Goal: Use online tool/utility: Use online tool/utility

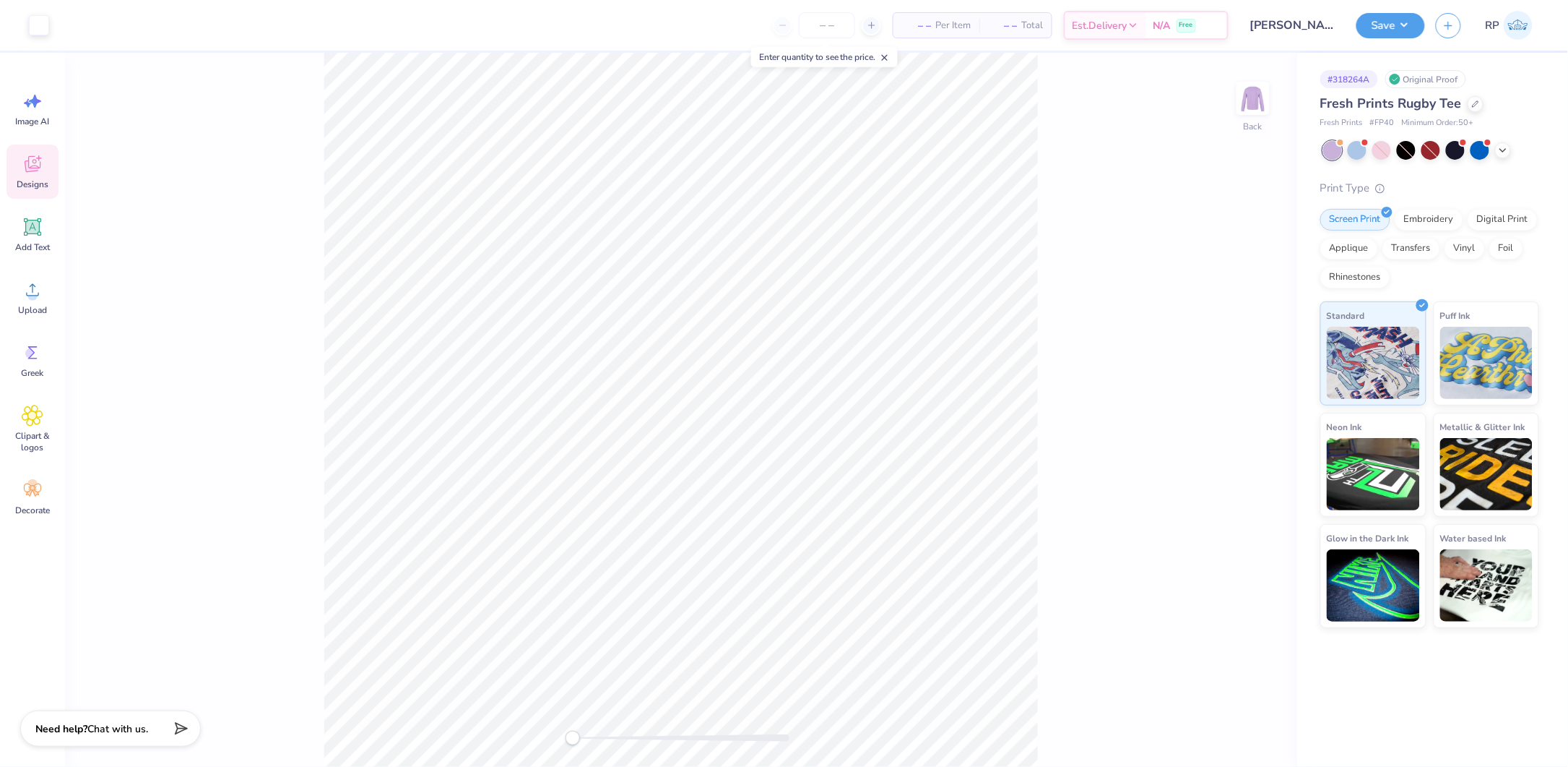
click at [43, 169] on icon at bounding box center [32, 164] width 21 height 21
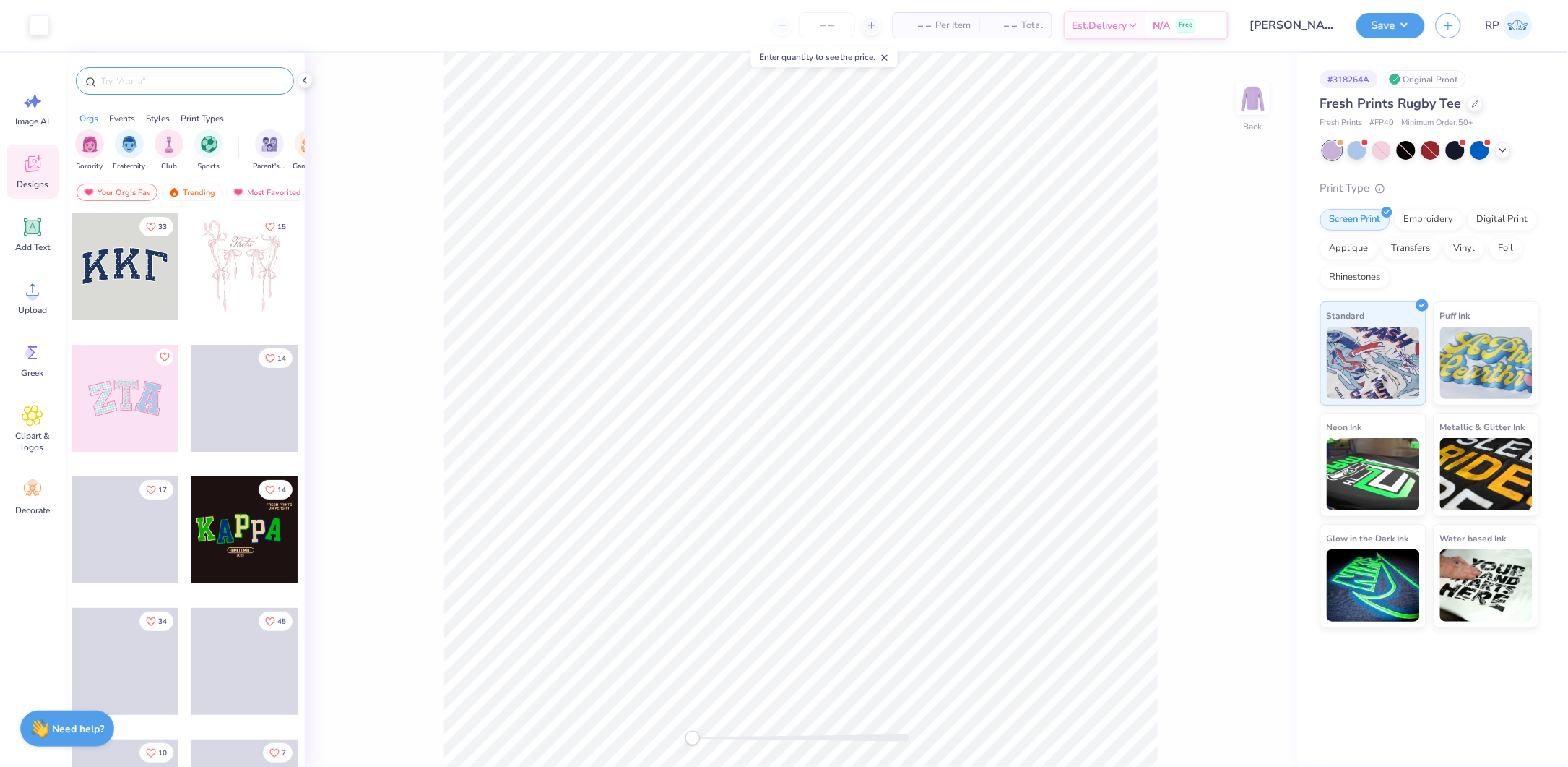
click at [222, 80] on input "text" at bounding box center [192, 80] width 185 height 15
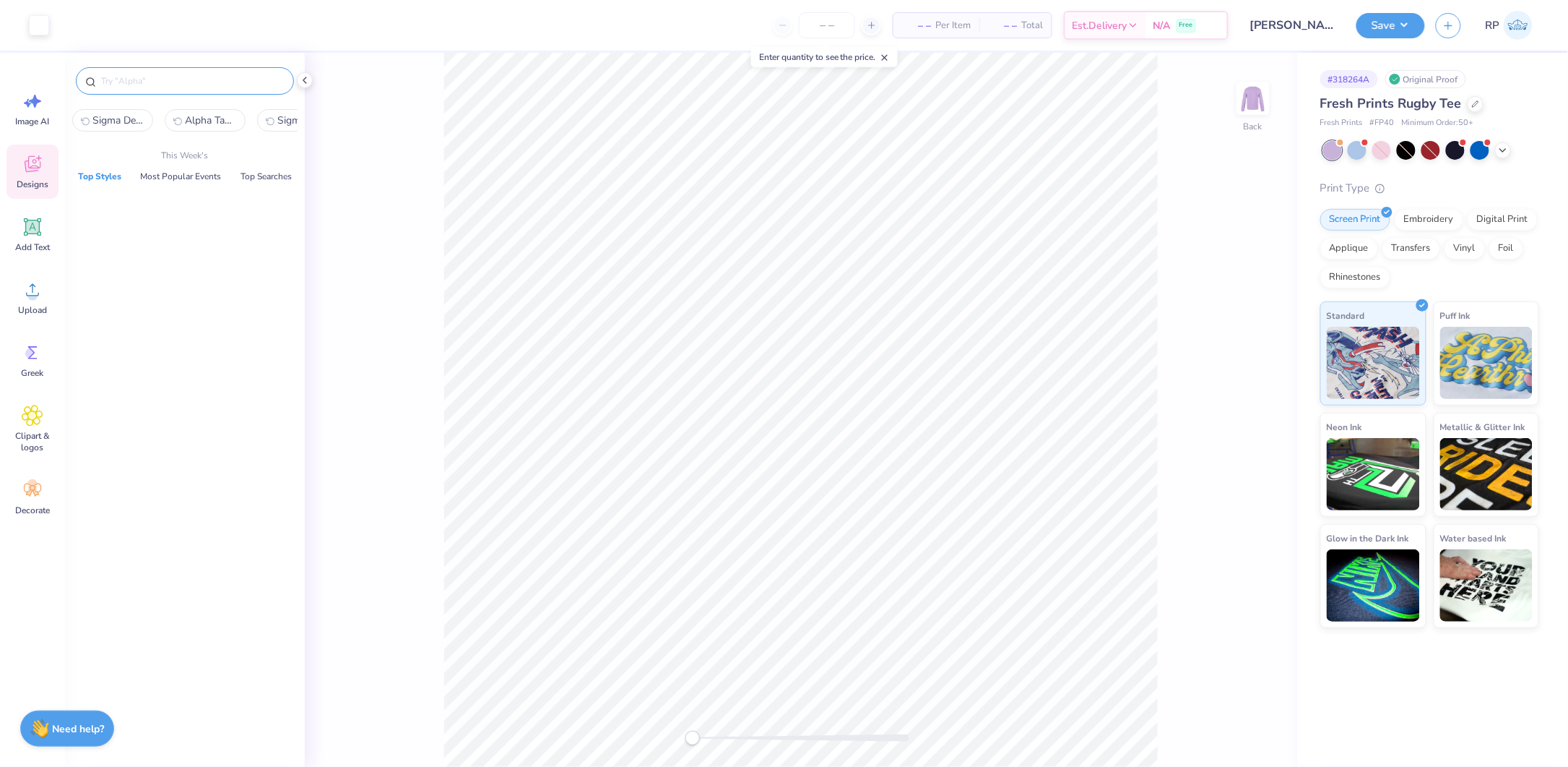
paste input "Pink Pastel Overlap PR Sweater"
type input "Pink Pastel Overlap PR Sweater"
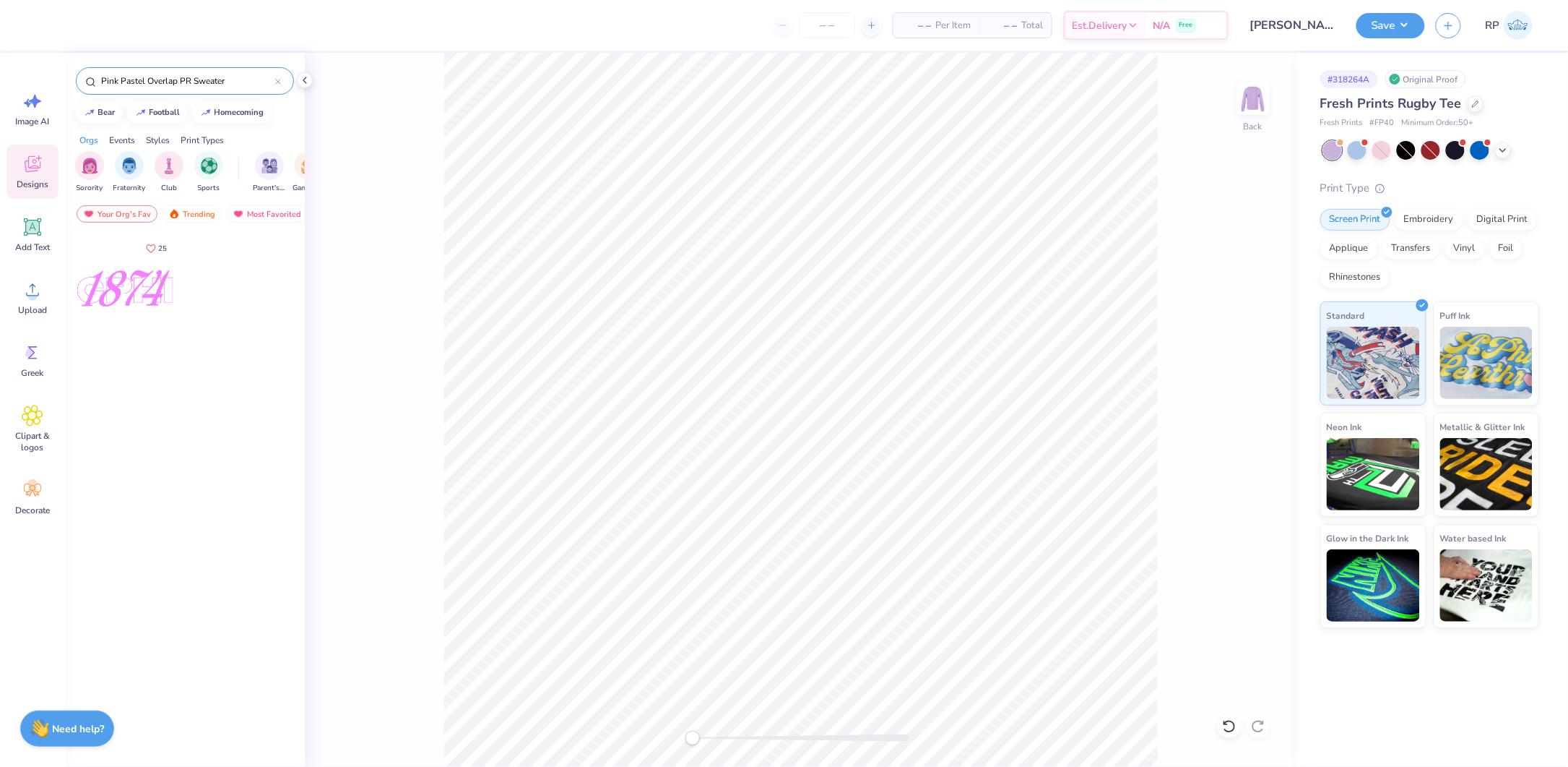
click at [132, 286] on div at bounding box center [125, 288] width 107 height 107
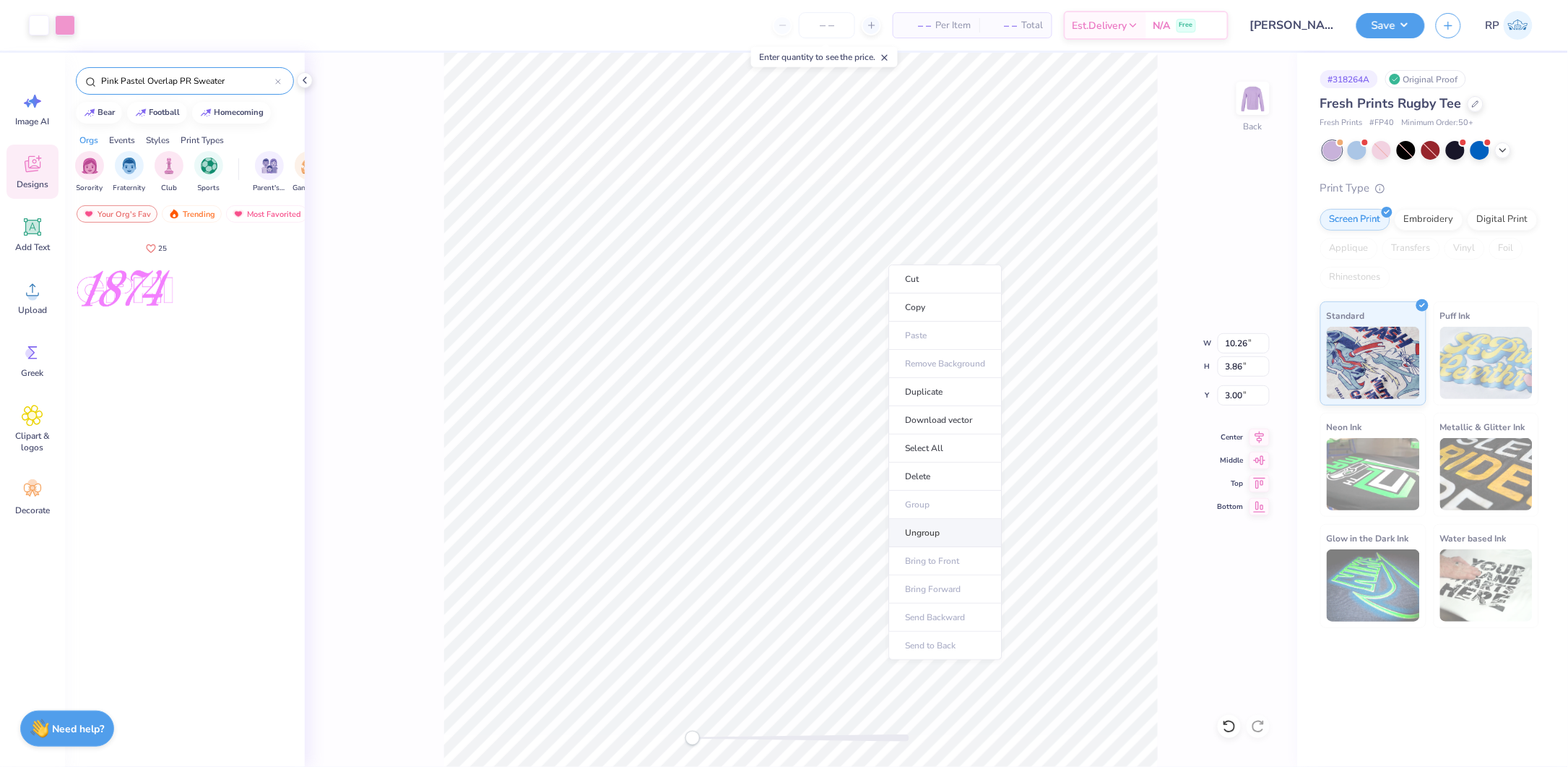
click at [934, 534] on li "Ungroup" at bounding box center [946, 532] width 114 height 28
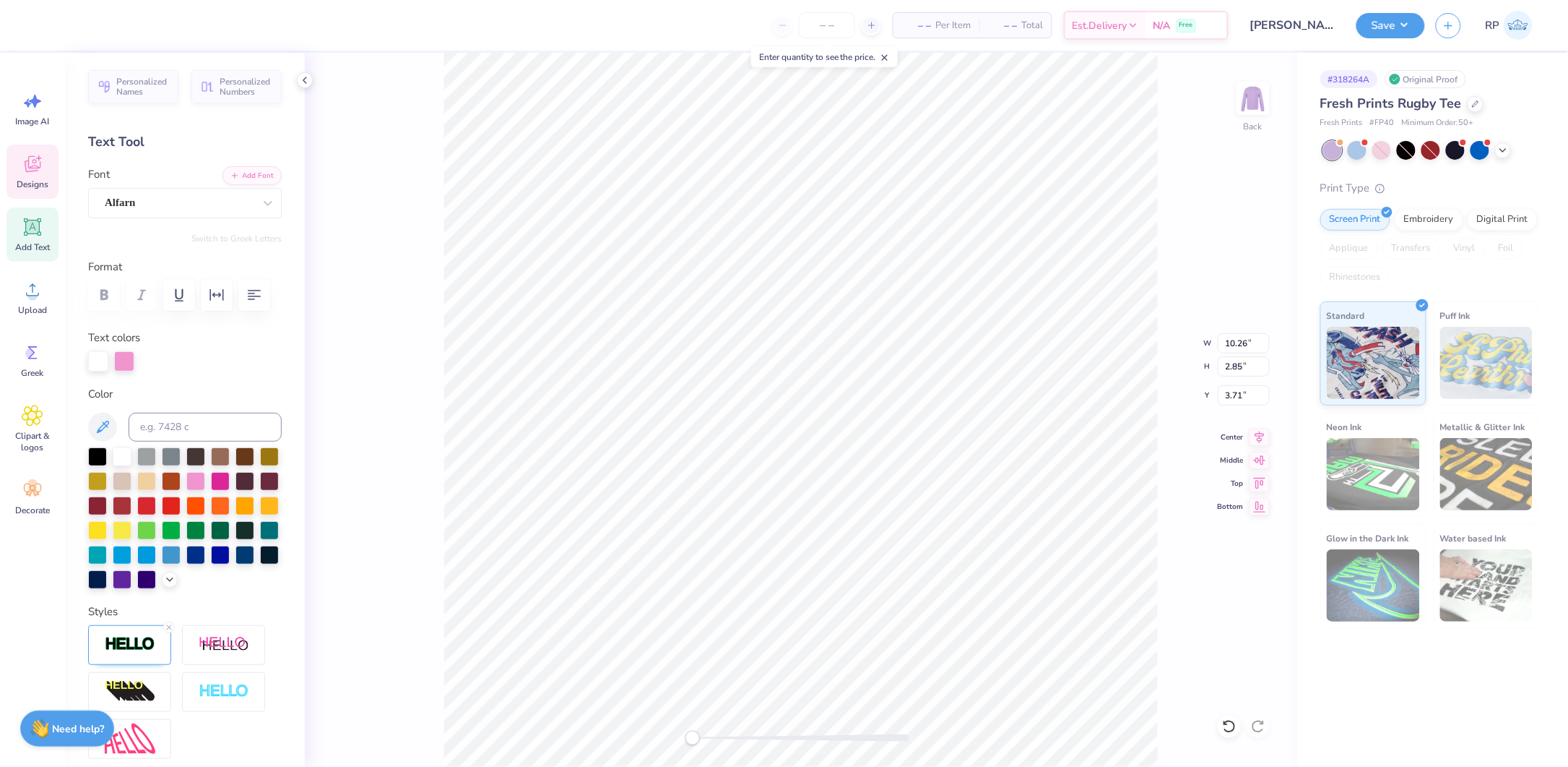
scroll to position [16, 2]
type textarea "G"
type textarea "KAYDEE"
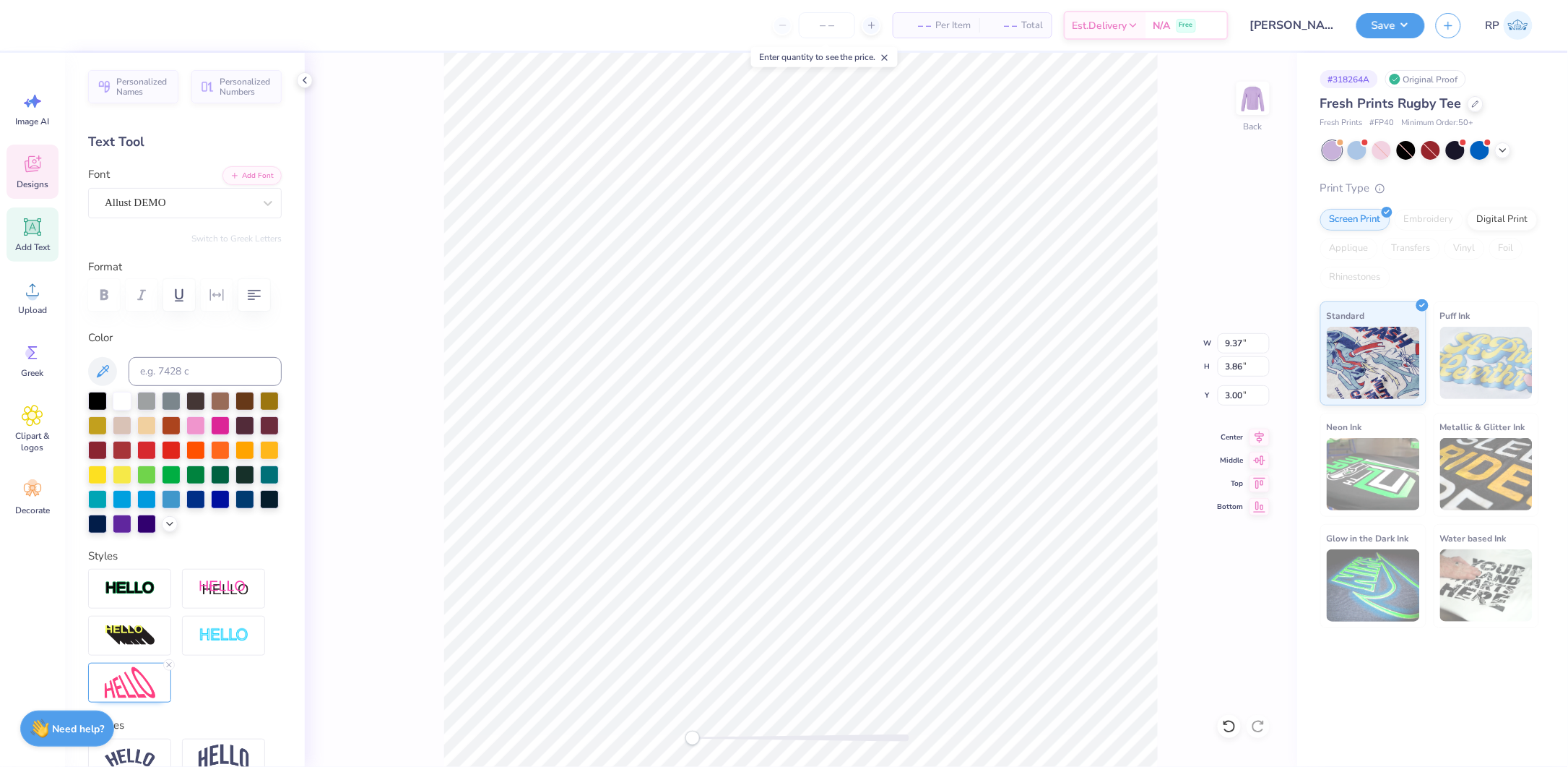
type input "9.37"
type input "3.86"
type input "3.00"
type textarea "1897"
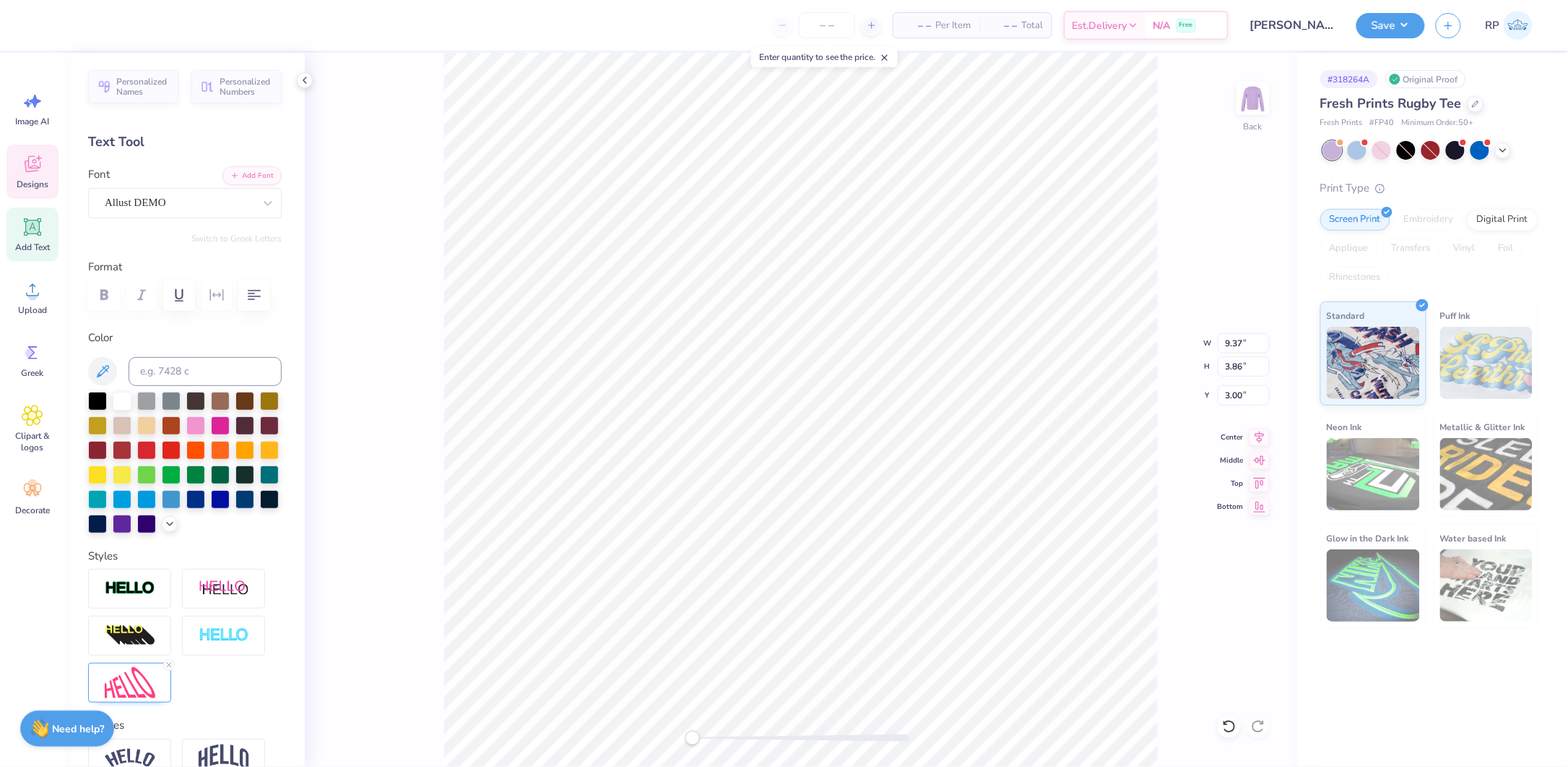
scroll to position [16, 2]
type input "9.69"
type input "3.89"
type input "2.98"
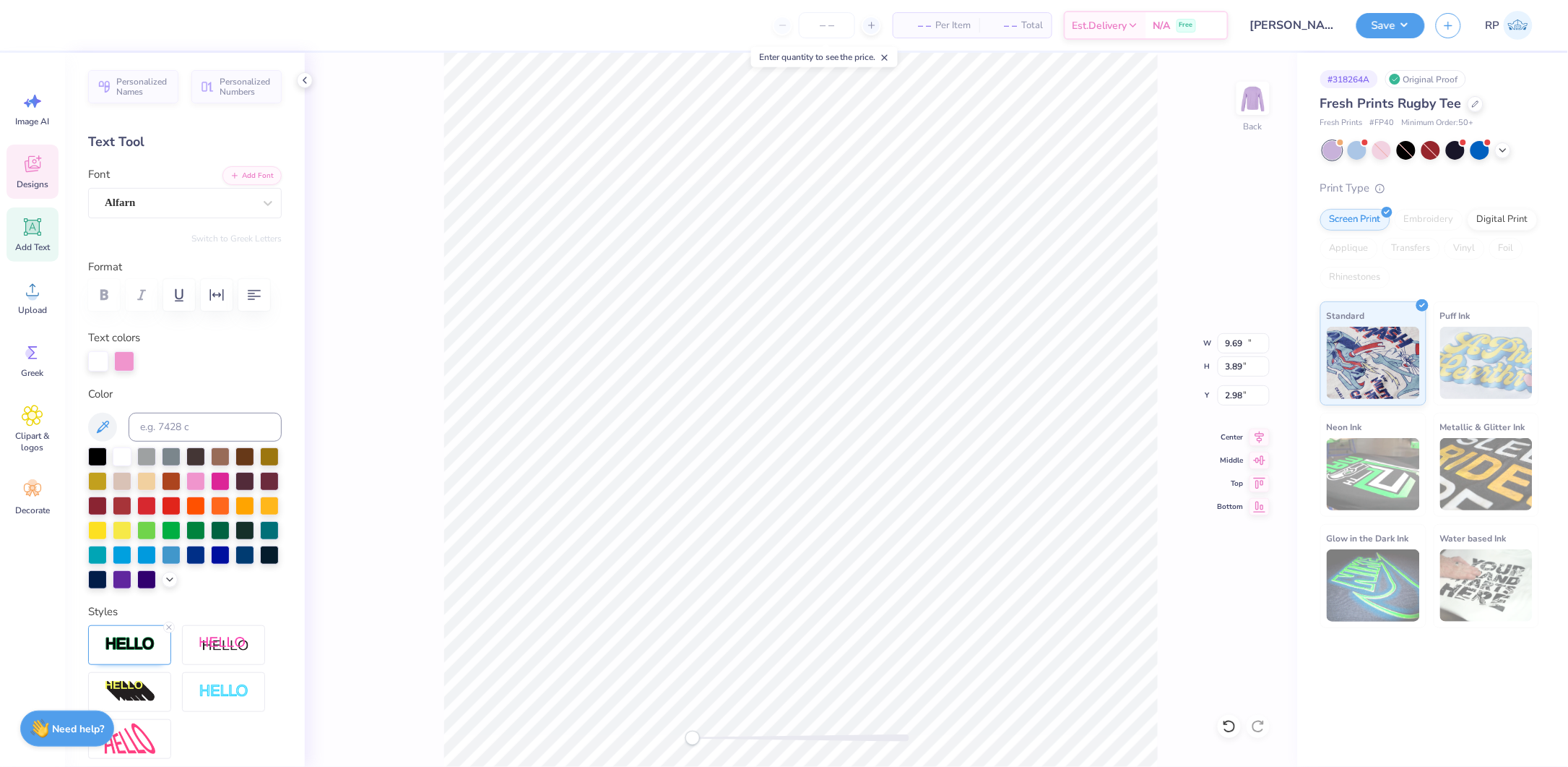
type input "12.44"
type input "1.99"
type input "4.54"
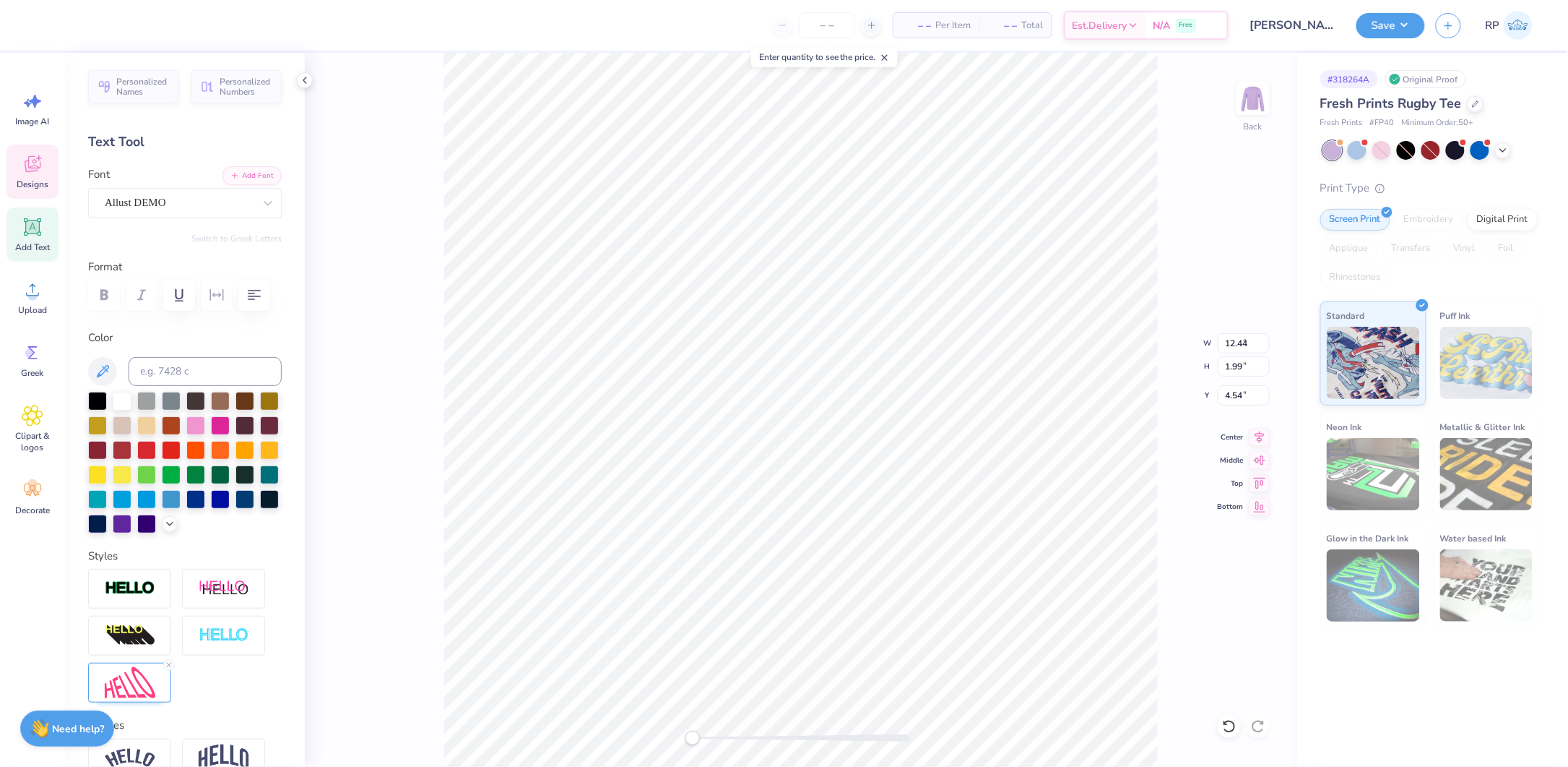
type input "9.69"
type input "3.89"
type input "5.61"
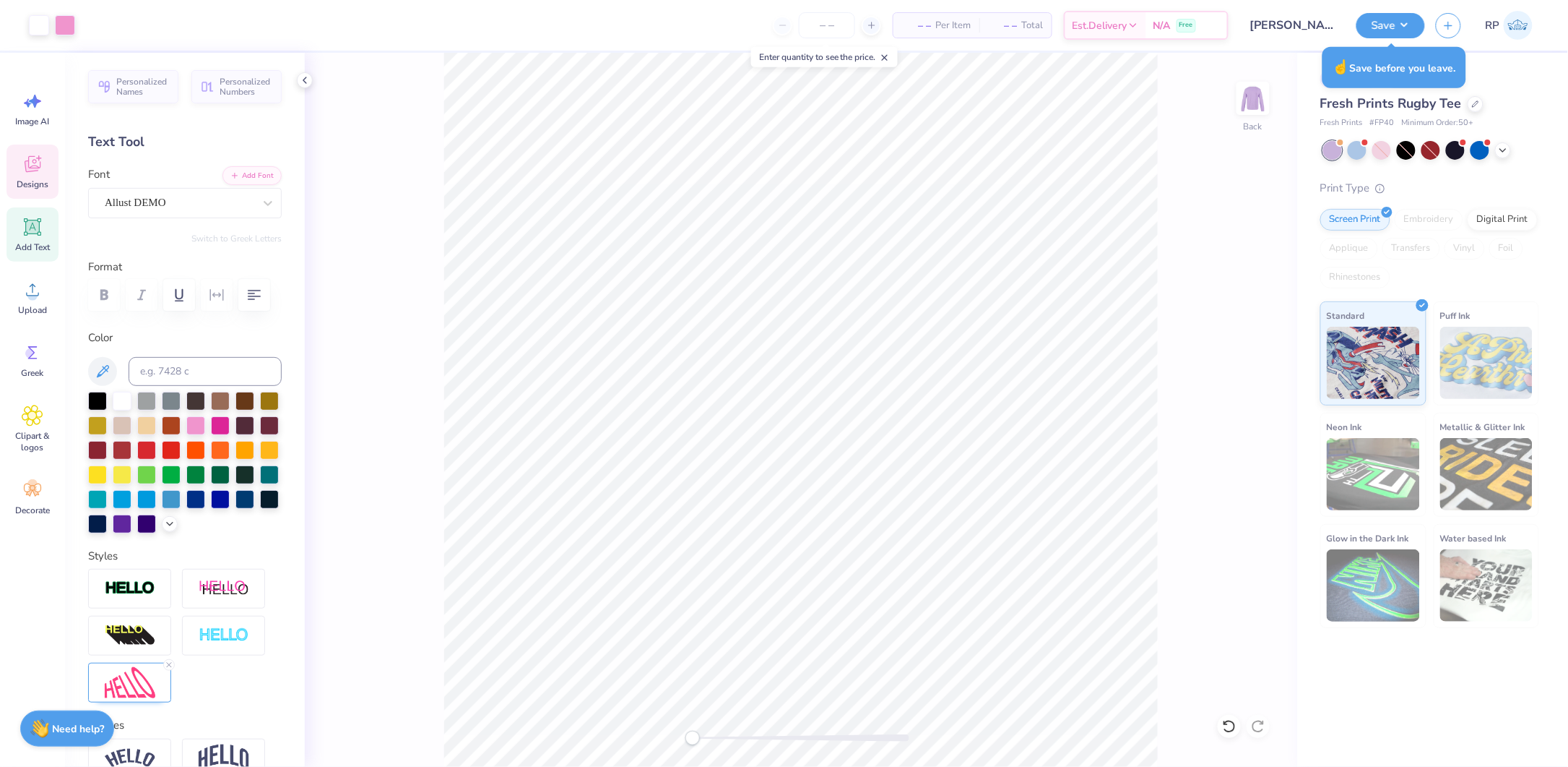
click at [29, 163] on icon at bounding box center [32, 164] width 21 height 21
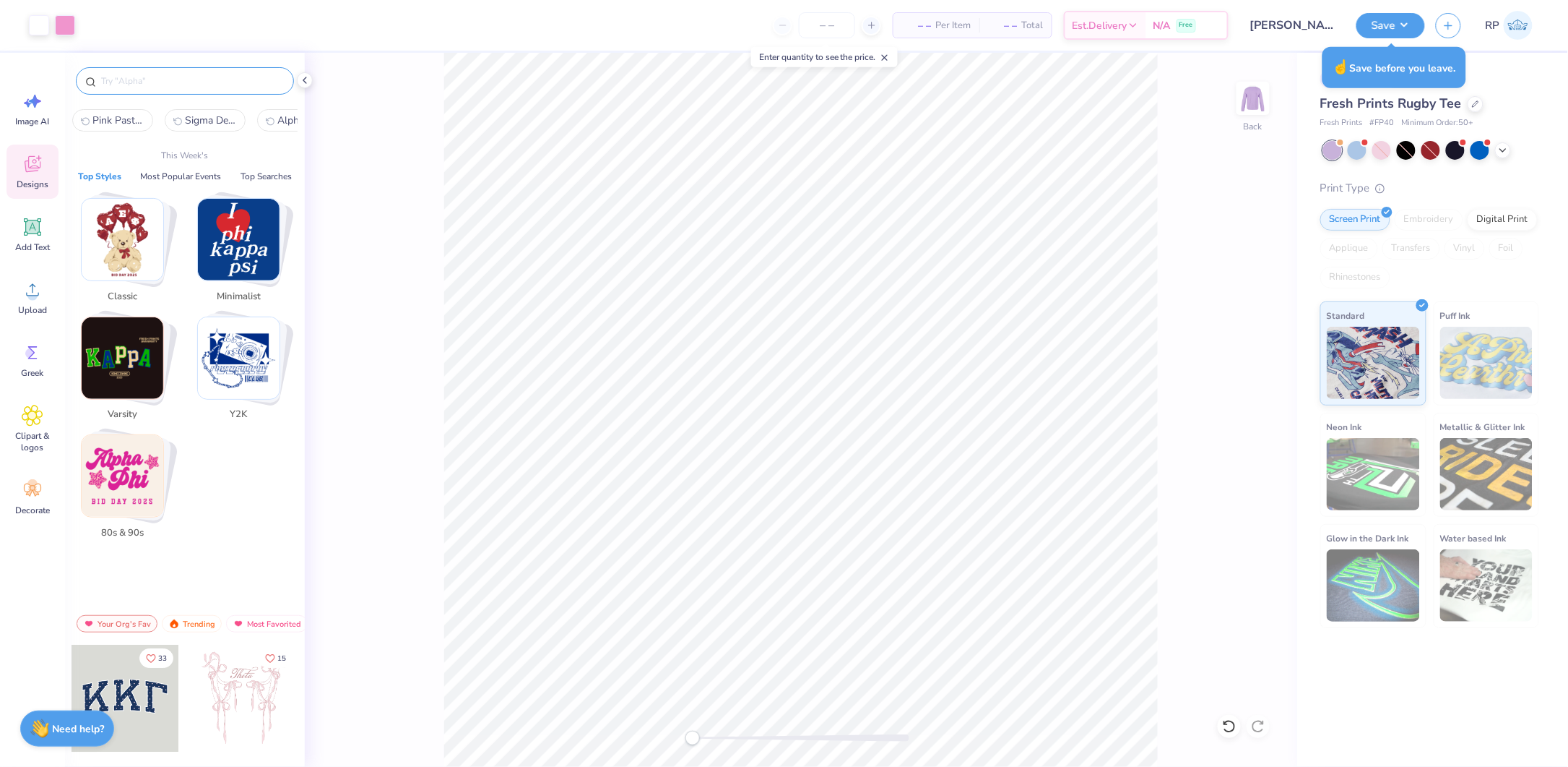
click at [177, 75] on input "text" at bounding box center [192, 80] width 185 height 15
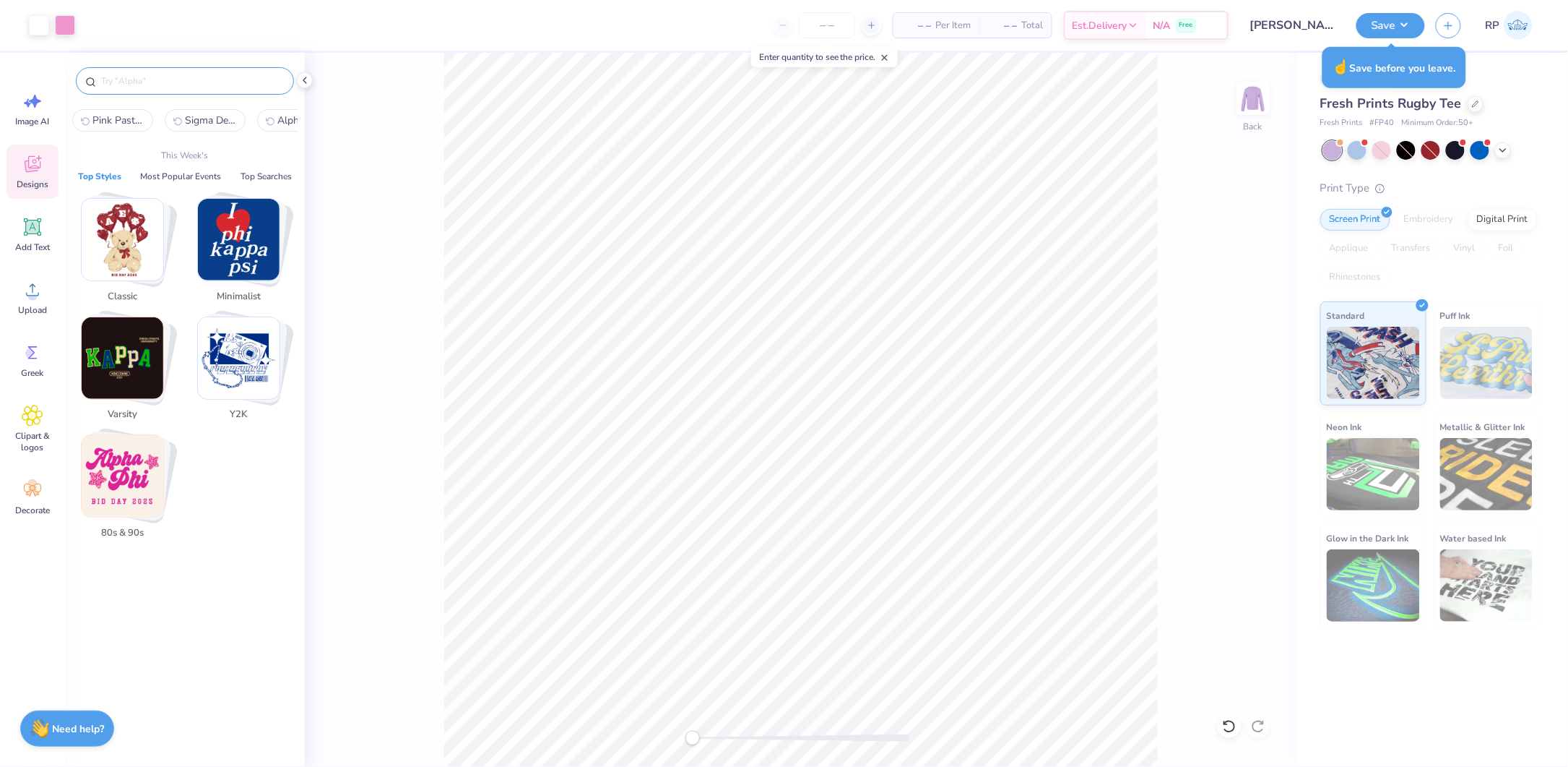
paste input "[URL][DOMAIN_NAME]"
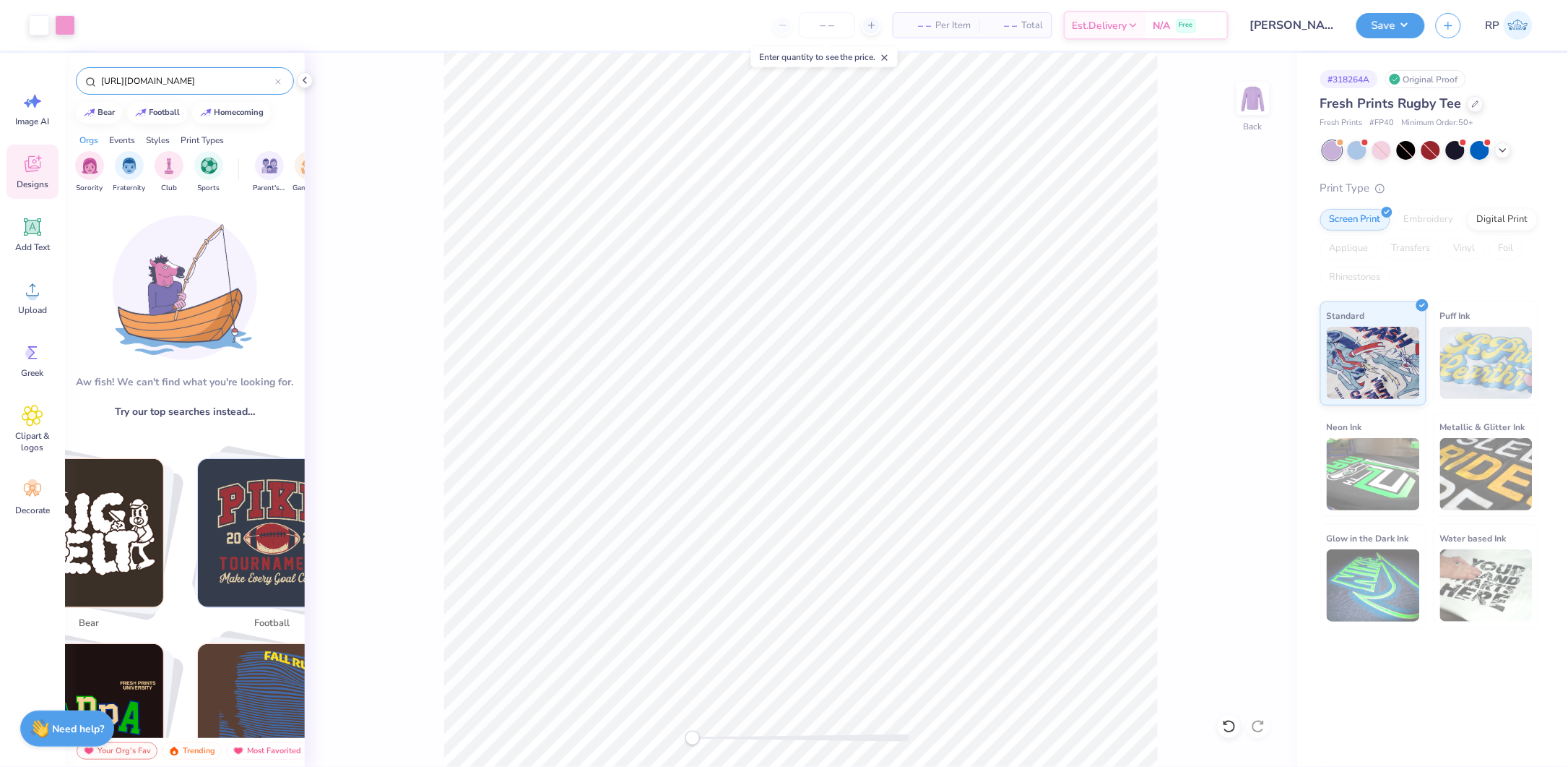
scroll to position [0, 0]
click at [253, 71] on div "[URL][DOMAIN_NAME]" at bounding box center [185, 80] width 218 height 27
click at [249, 74] on div "[URL][DOMAIN_NAME]" at bounding box center [185, 80] width 218 height 27
click at [249, 79] on input "[URL][DOMAIN_NAME]" at bounding box center [187, 80] width 175 height 15
click at [252, 81] on input "[URL][DOMAIN_NAME]" at bounding box center [187, 80] width 175 height 15
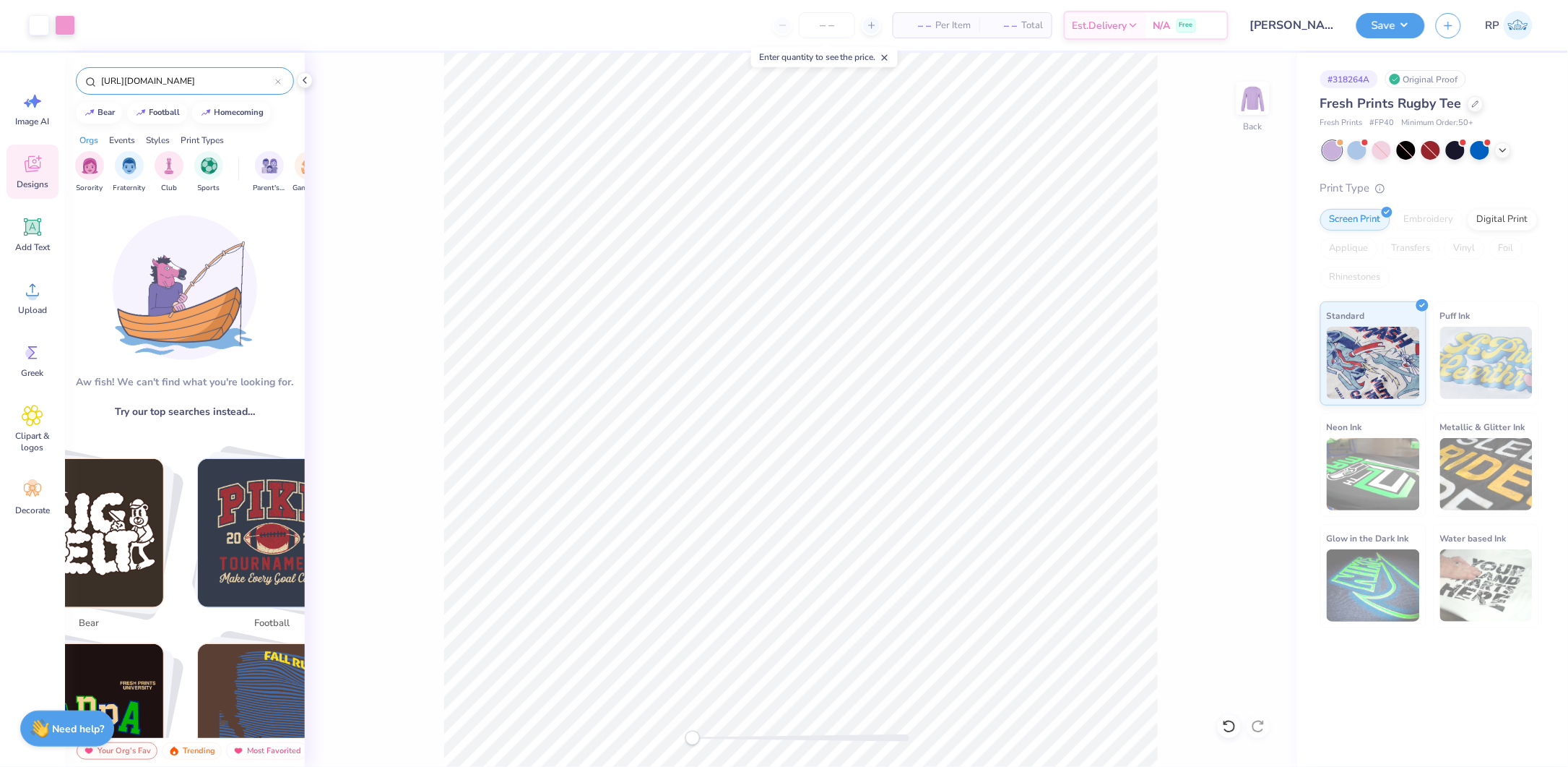
click at [252, 81] on input "[URL][DOMAIN_NAME]" at bounding box center [187, 80] width 175 height 15
paste input "Pink Pastel Overlap PR S"
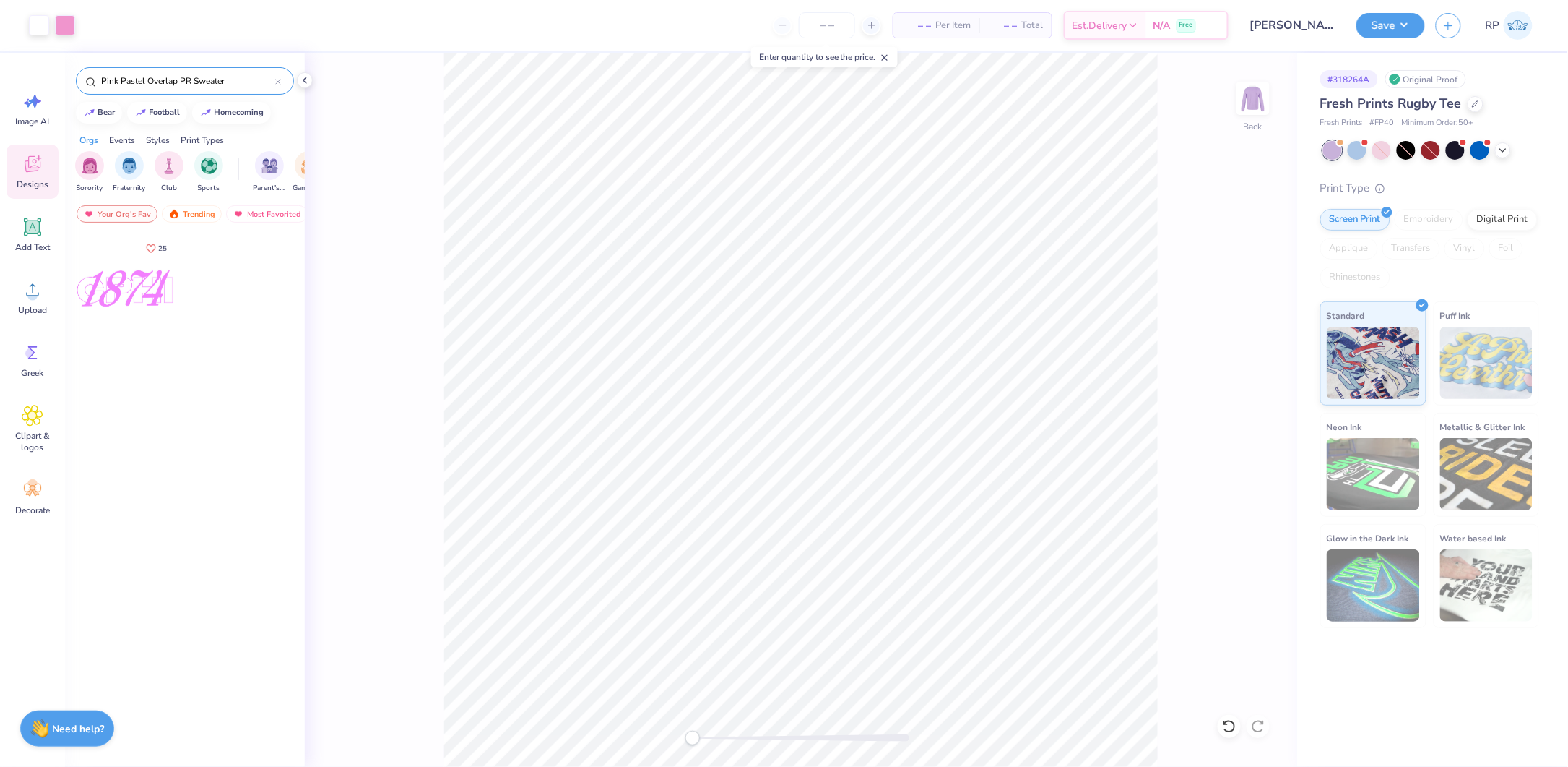
click at [242, 70] on div "Pink Pastel Overlap PR Sweater" at bounding box center [185, 80] width 218 height 27
click at [243, 74] on div "Pink Pastel Overlap PR Sweater" at bounding box center [185, 80] width 218 height 27
click at [249, 76] on input "Pink Pastel Overlap PR Sweater" at bounding box center [187, 80] width 175 height 15
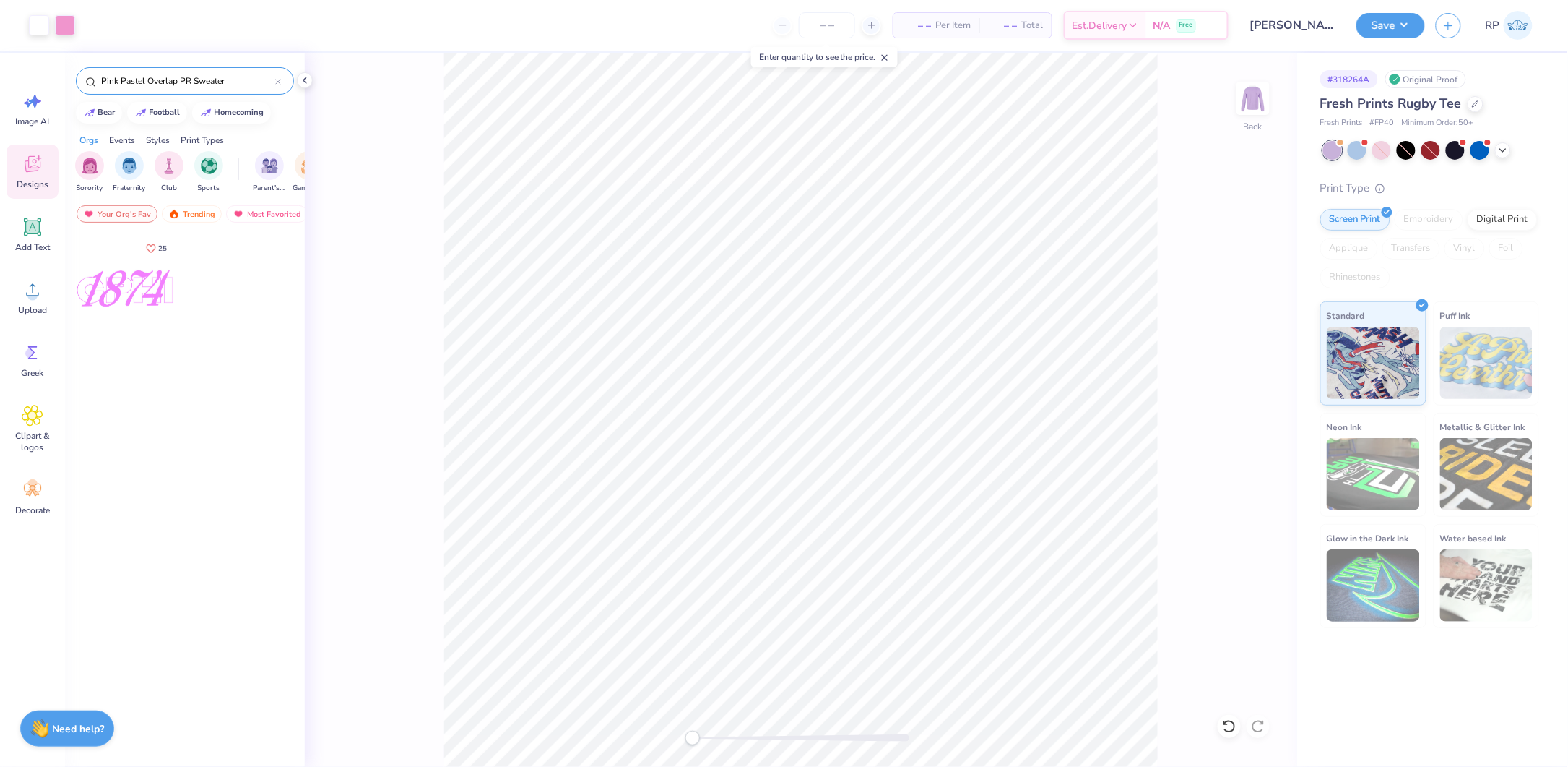
click at [249, 76] on input "Pink Pastel Overlap PR Sweater" at bounding box center [187, 80] width 175 height 15
click at [248, 82] on input "Pink Pastel Overlap PR Sweater" at bounding box center [187, 80] width 175 height 15
paste input "Cool White And Red Greek Group Typography And Star PR Hoodie"
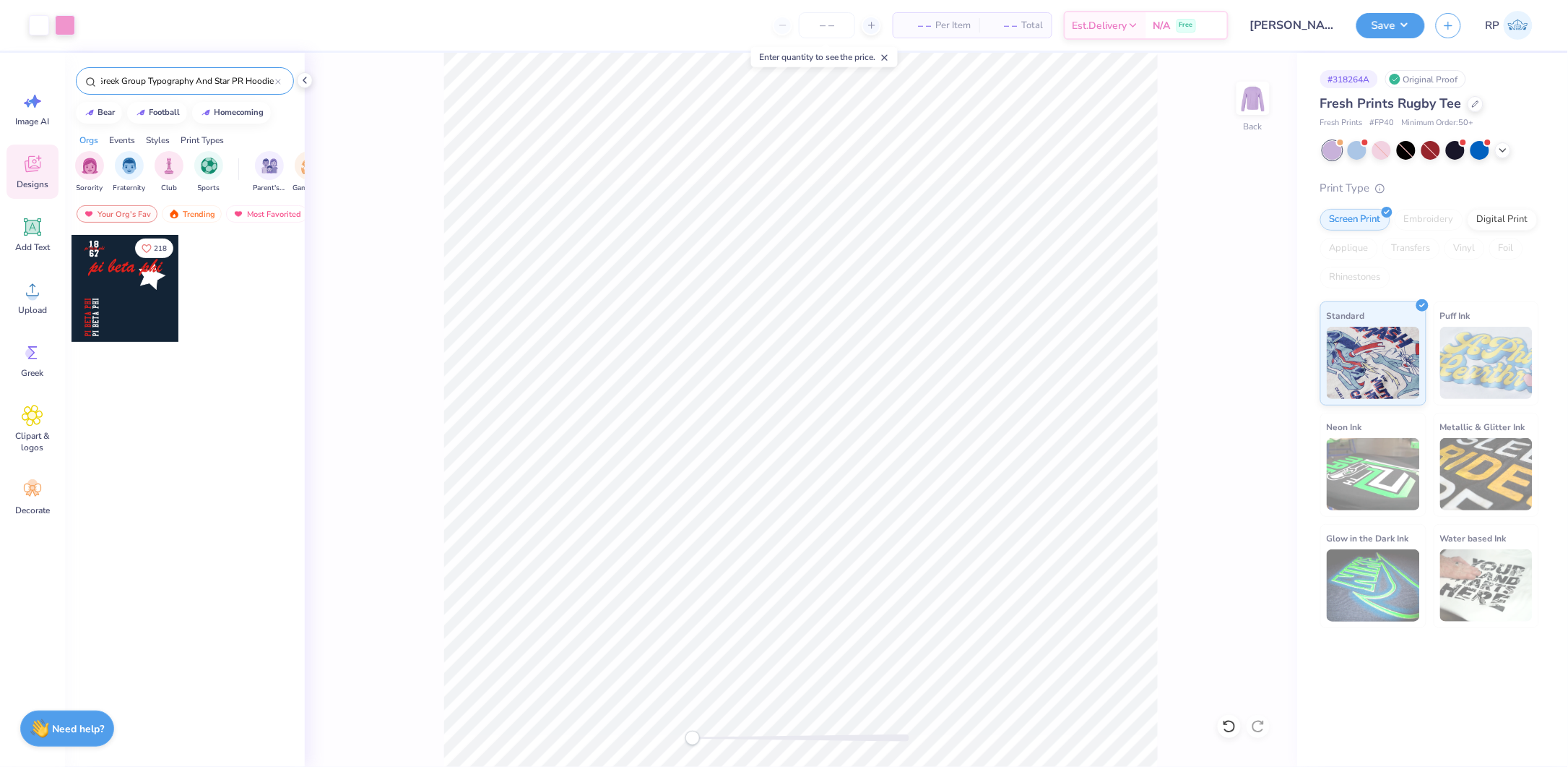
type input "Cool White And Red Greek Group Typography And Star PR Hoodie"
